Goal: Task Accomplishment & Management: Manage account settings

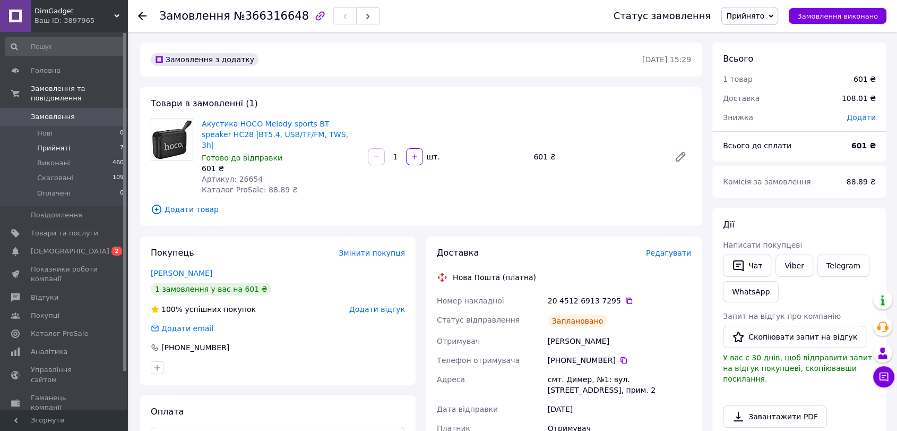
click at [68, 141] on li "Прийняті 7" at bounding box center [65, 148] width 130 height 15
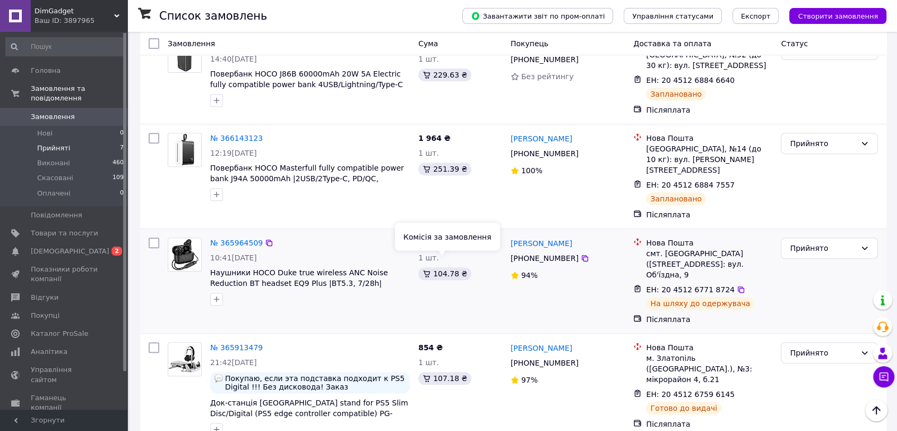
scroll to position [423, 0]
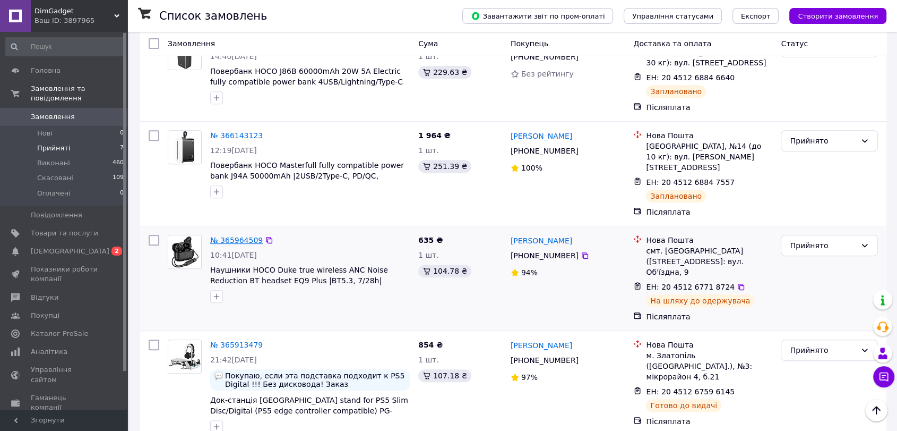
click at [229, 236] on link "№ 365964509" at bounding box center [236, 240] width 53 height 8
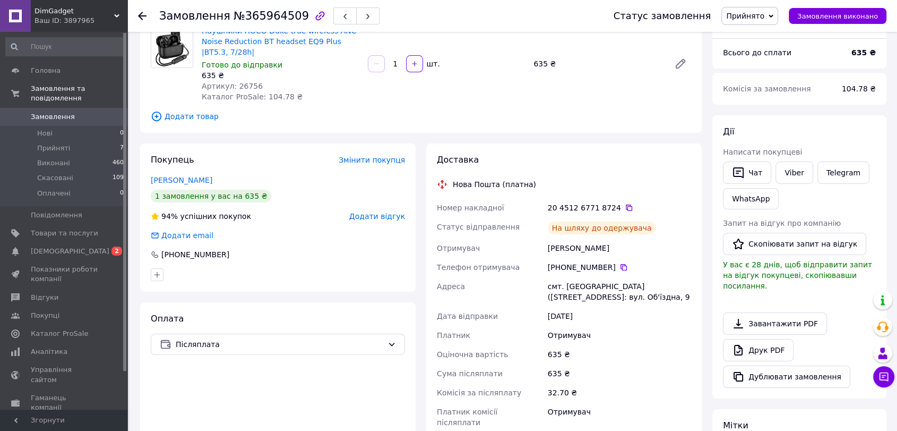
scroll to position [34, 0]
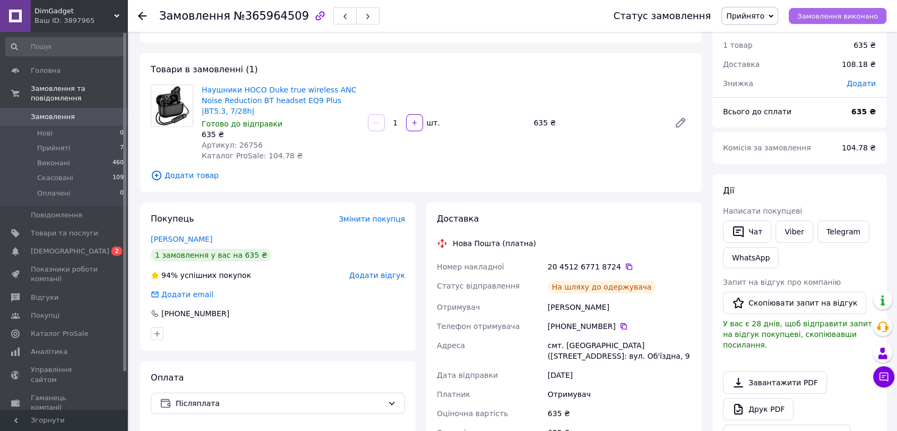
click at [843, 13] on span "Замовлення виконано" at bounding box center [838, 16] width 81 height 8
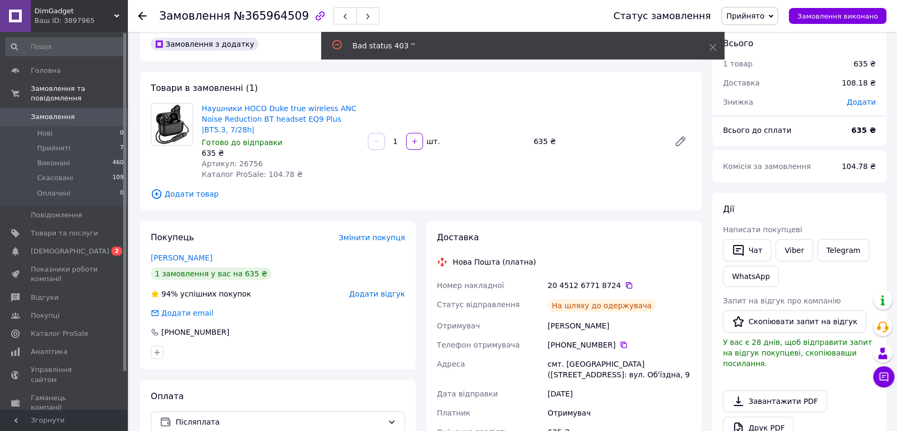
scroll to position [0, 0]
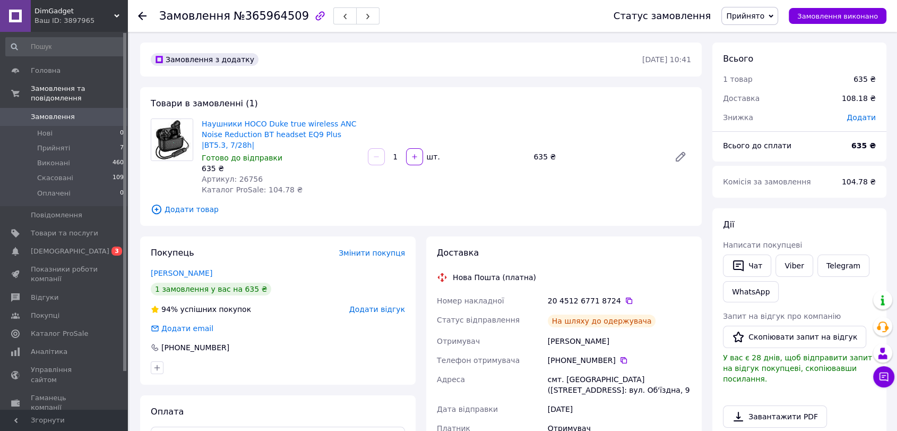
click at [396, 311] on span "Додати відгук" at bounding box center [377, 309] width 56 height 8
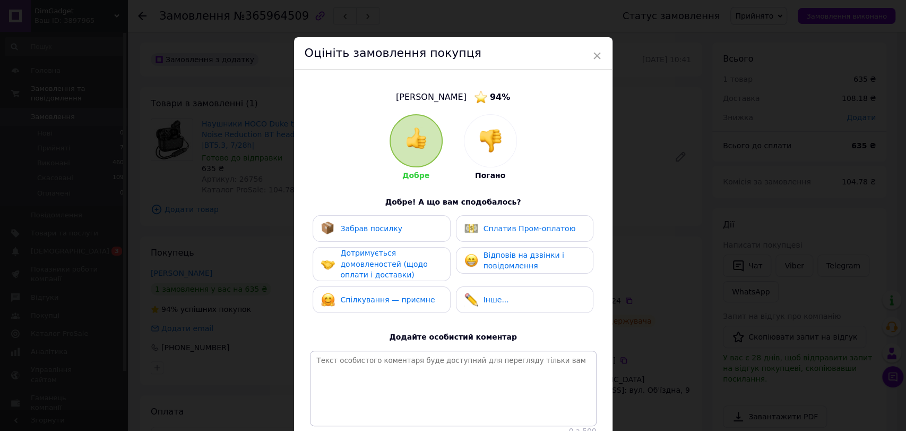
click at [381, 234] on div "Забрав посилку" at bounding box center [361, 228] width 81 height 14
click at [375, 259] on span "Дотримується домовленостей (щодо оплати і доставки)" at bounding box center [383, 264] width 87 height 30
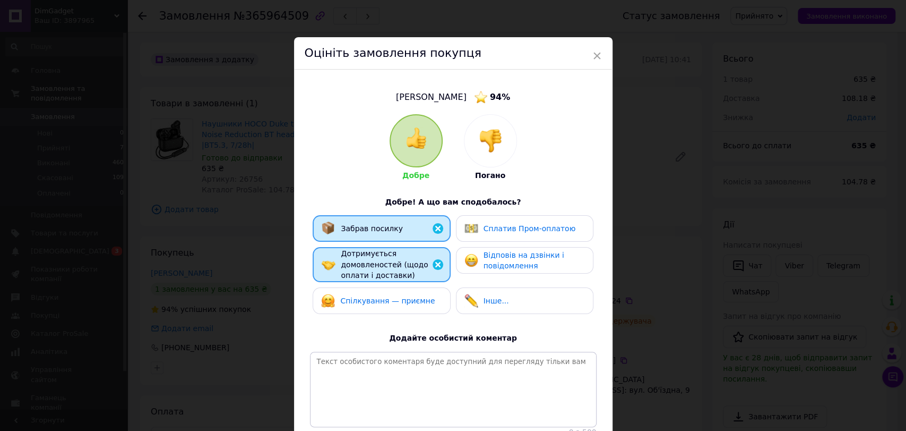
click at [378, 296] on span "Спілкування — приємне" at bounding box center [387, 300] width 95 height 8
click at [509, 253] on span "Відповів на дзвінки і повідомлення" at bounding box center [524, 261] width 81 height 20
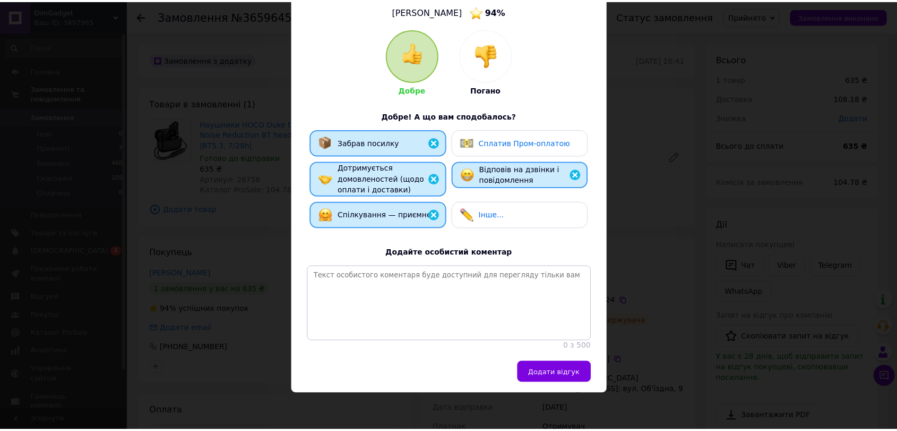
scroll to position [96, 0]
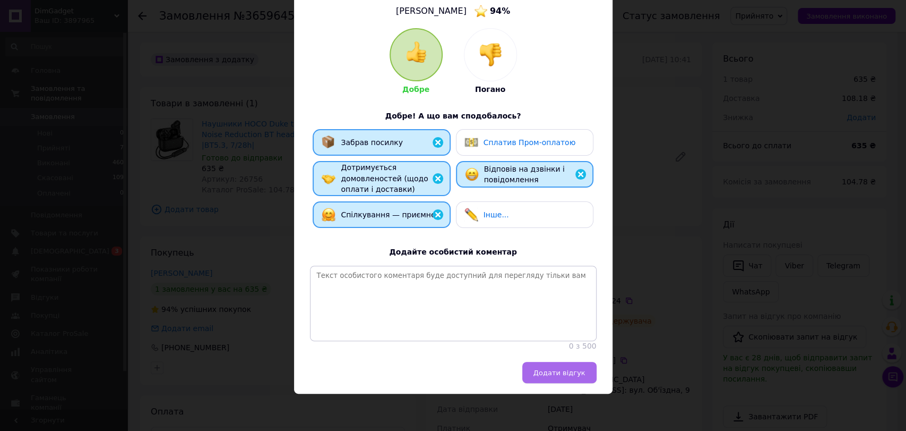
click at [576, 370] on span "Додати відгук" at bounding box center [560, 373] width 52 height 8
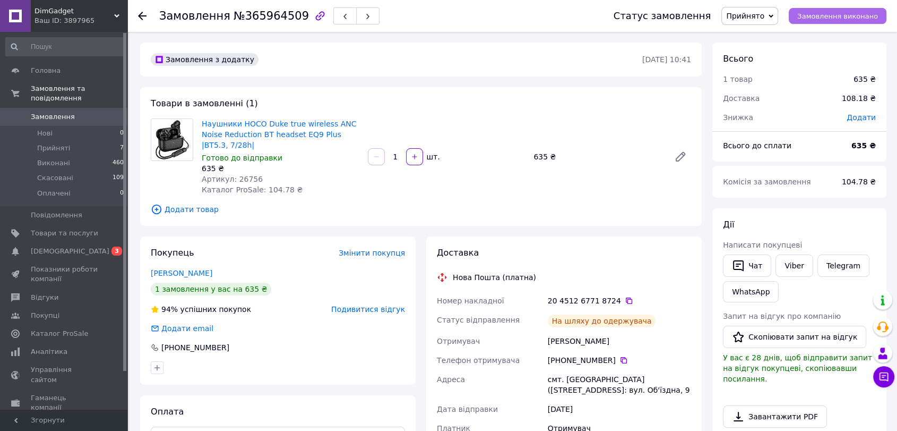
click at [830, 18] on span "Замовлення виконано" at bounding box center [838, 16] width 81 height 8
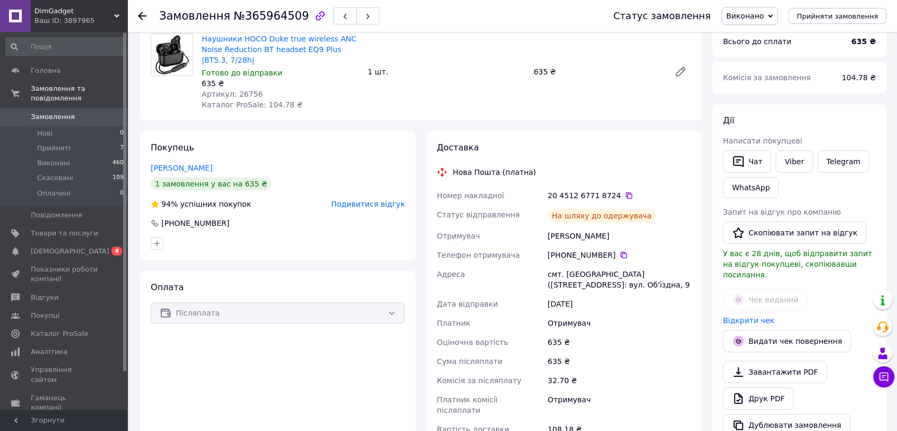
scroll to position [59, 0]
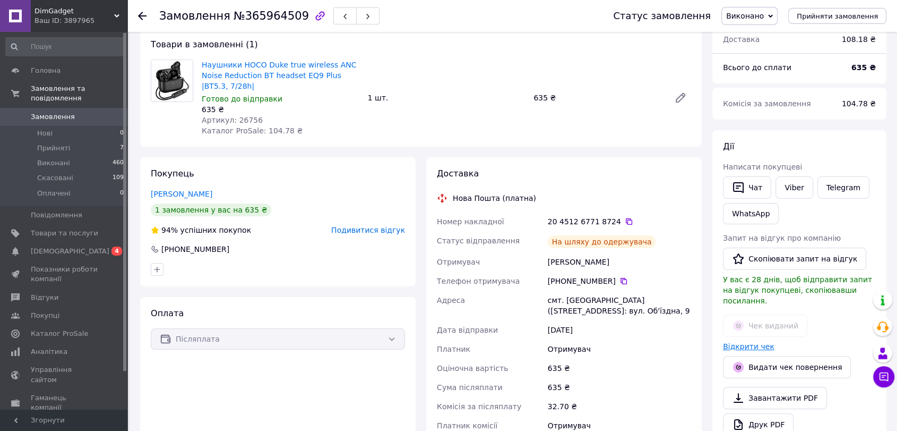
click at [748, 342] on link "Відкрити чек" at bounding box center [749, 346] width 52 height 8
